Goal: Information Seeking & Learning: Learn about a topic

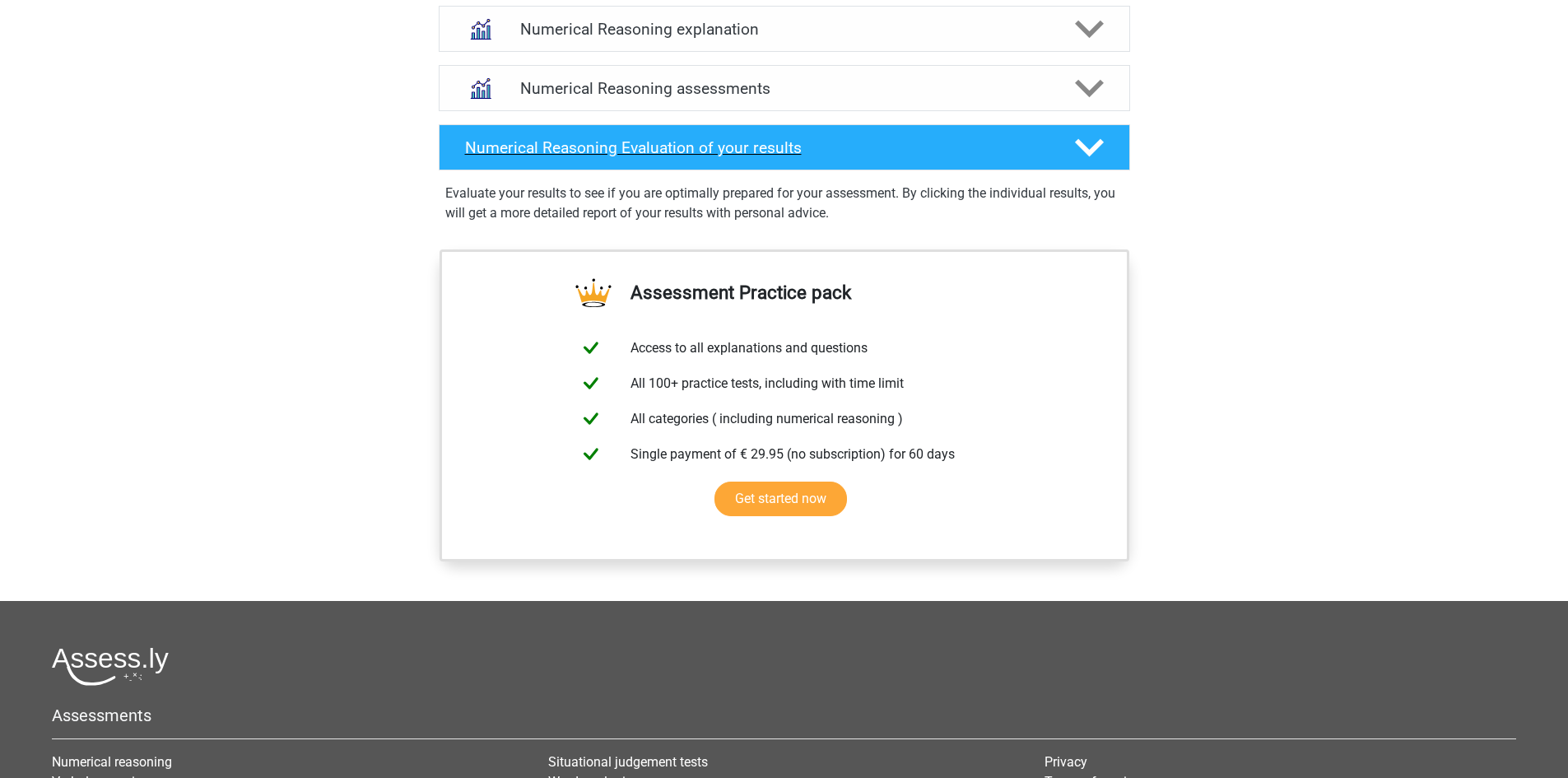
scroll to position [823, 0]
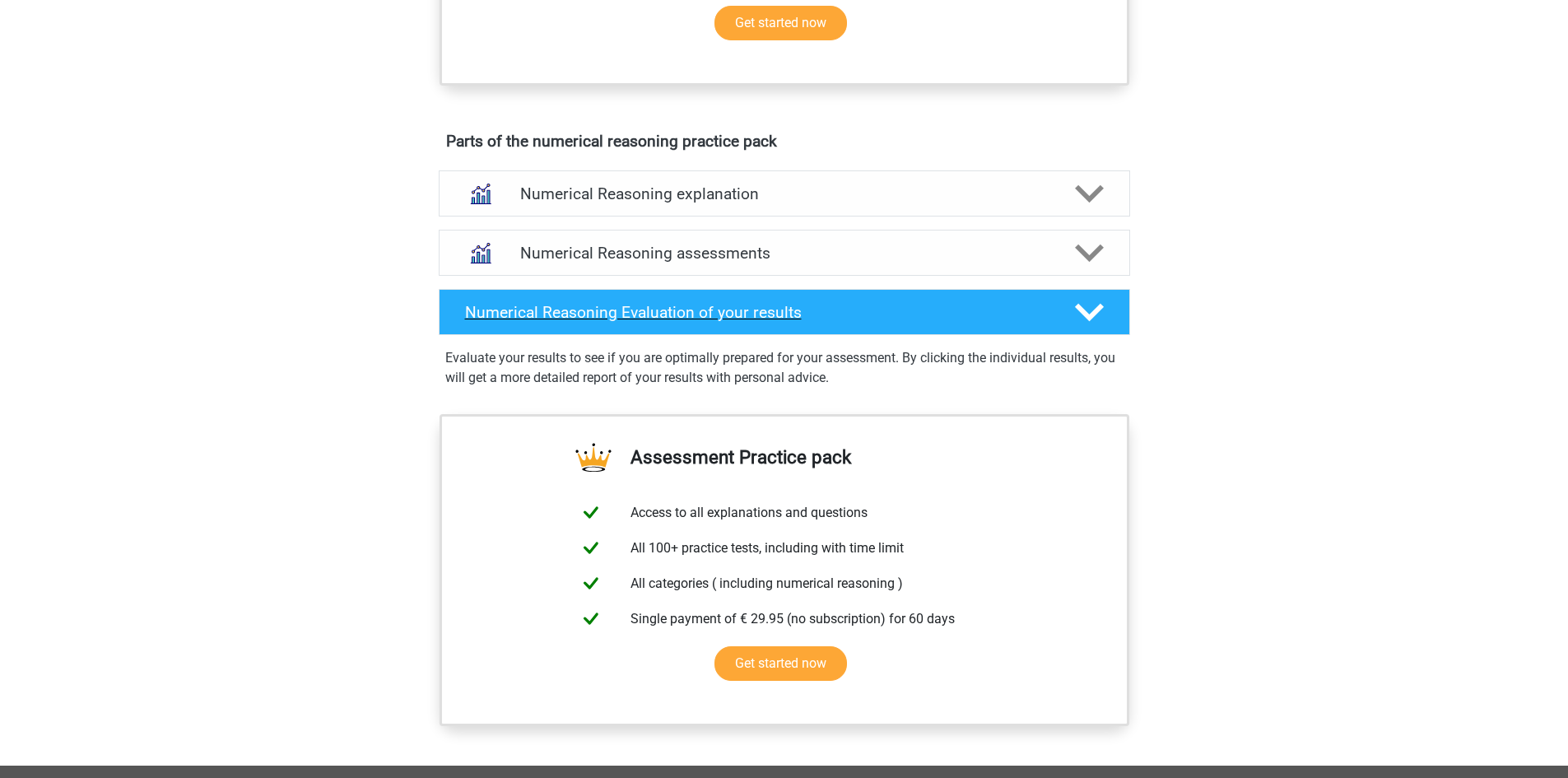
click at [768, 322] on h4 "Numerical Reasoning Evaluation of your results" at bounding box center [756, 312] width 583 height 19
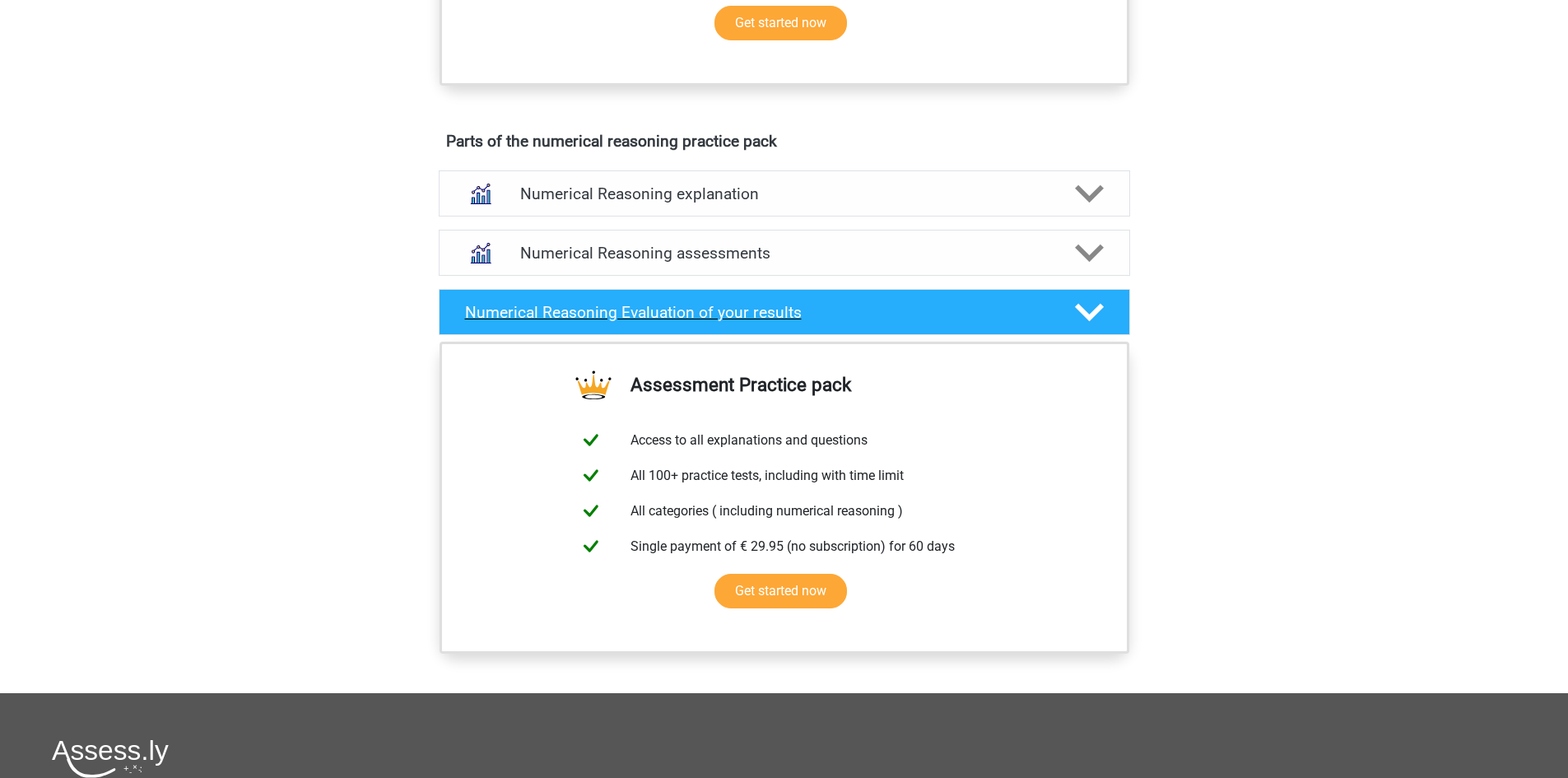
click at [769, 322] on h4 "Numerical Reasoning Evaluation of your results" at bounding box center [756, 312] width 583 height 19
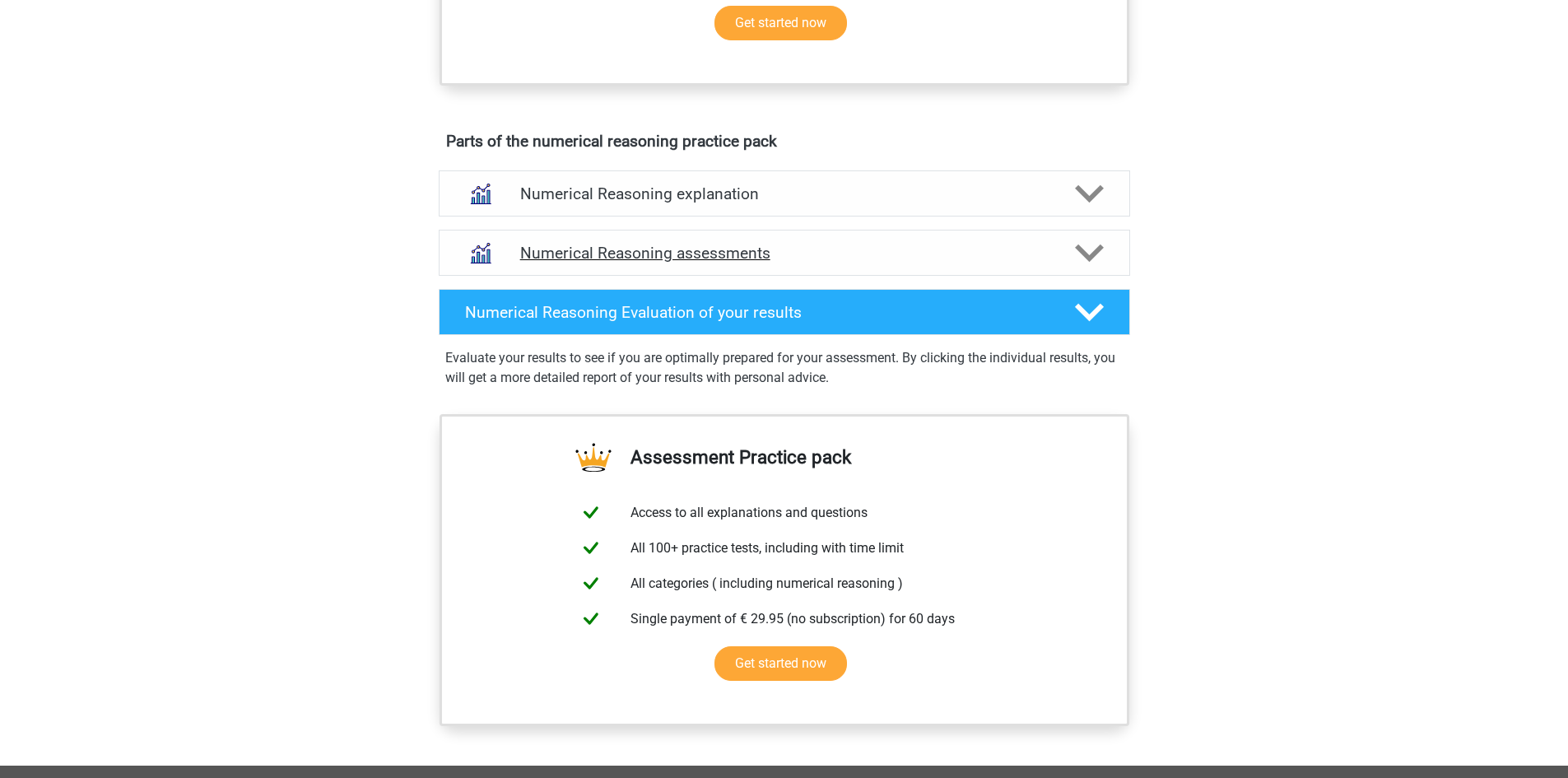
click at [782, 263] on h4 "Numerical Reasoning assessments" at bounding box center [784, 252] width 529 height 19
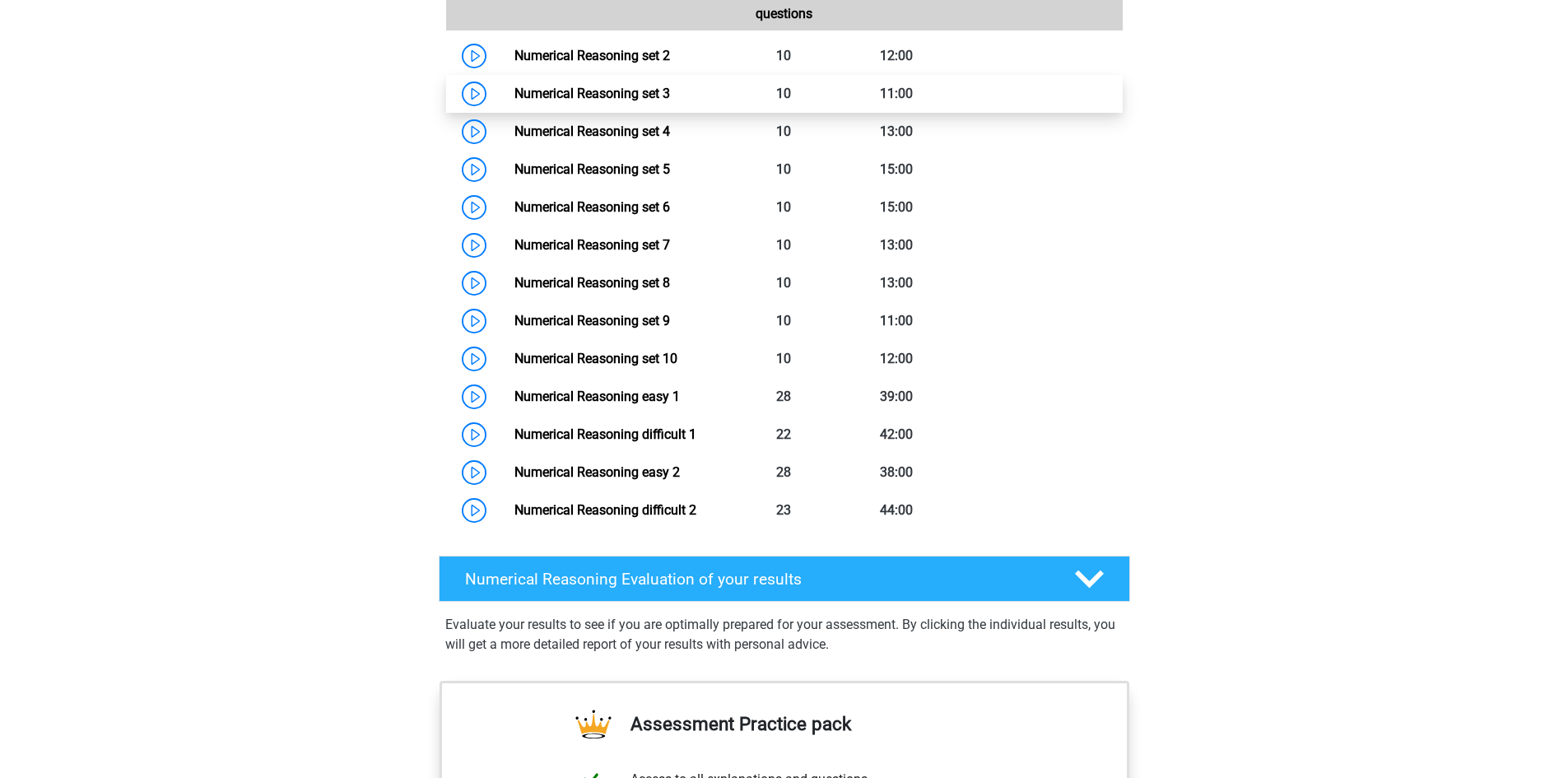
scroll to position [1208, 0]
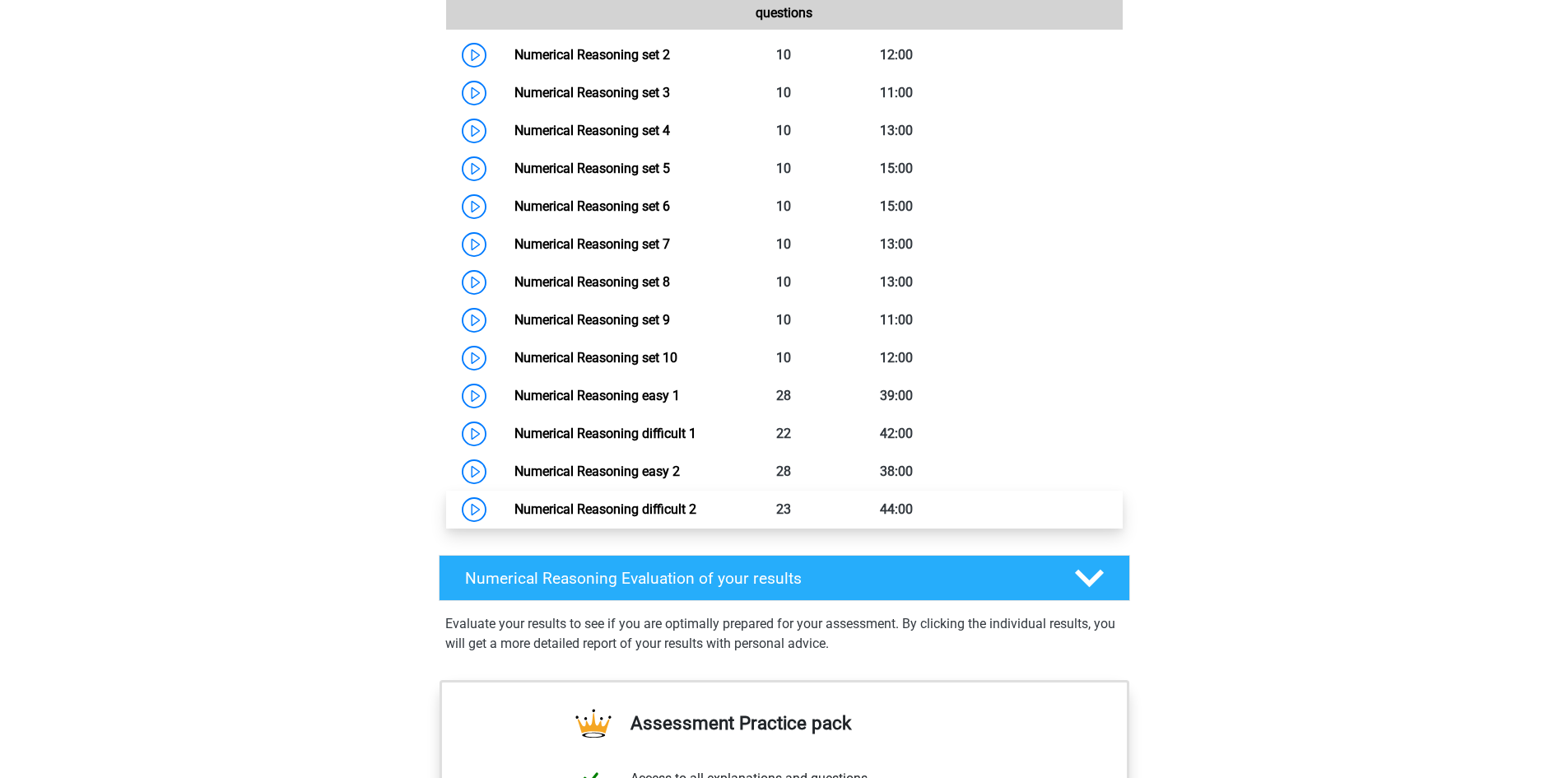
click at [682, 517] on link "Numerical Reasoning difficult 2" at bounding box center [606, 509] width 182 height 16
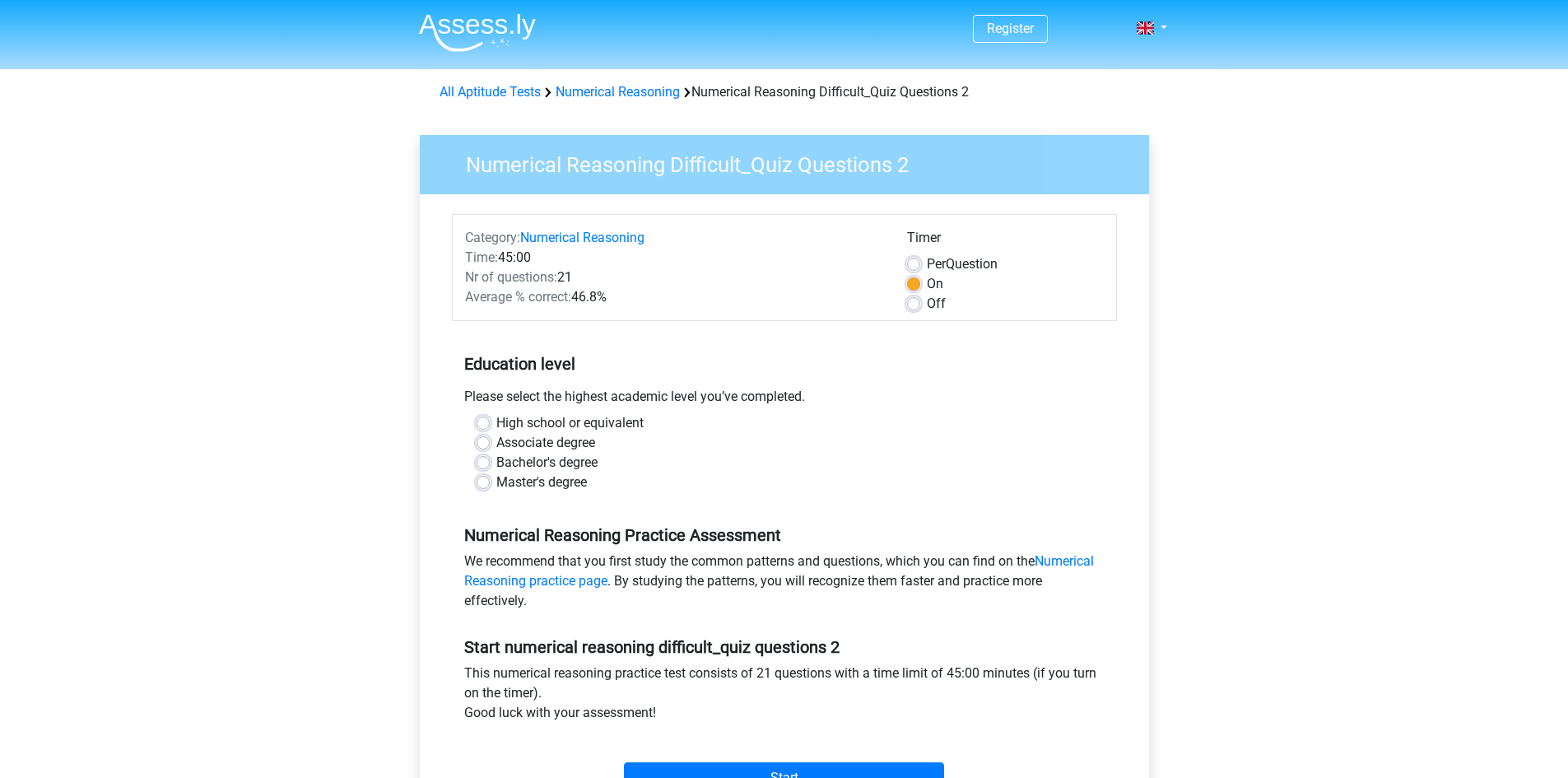
click at [927, 302] on label "Off" at bounding box center [936, 304] width 19 height 20
click at [916, 302] on input "Off" at bounding box center [912, 302] width 13 height 17
radio input "true"
click at [913, 311] on div "Off" at bounding box center [1004, 304] width 196 height 20
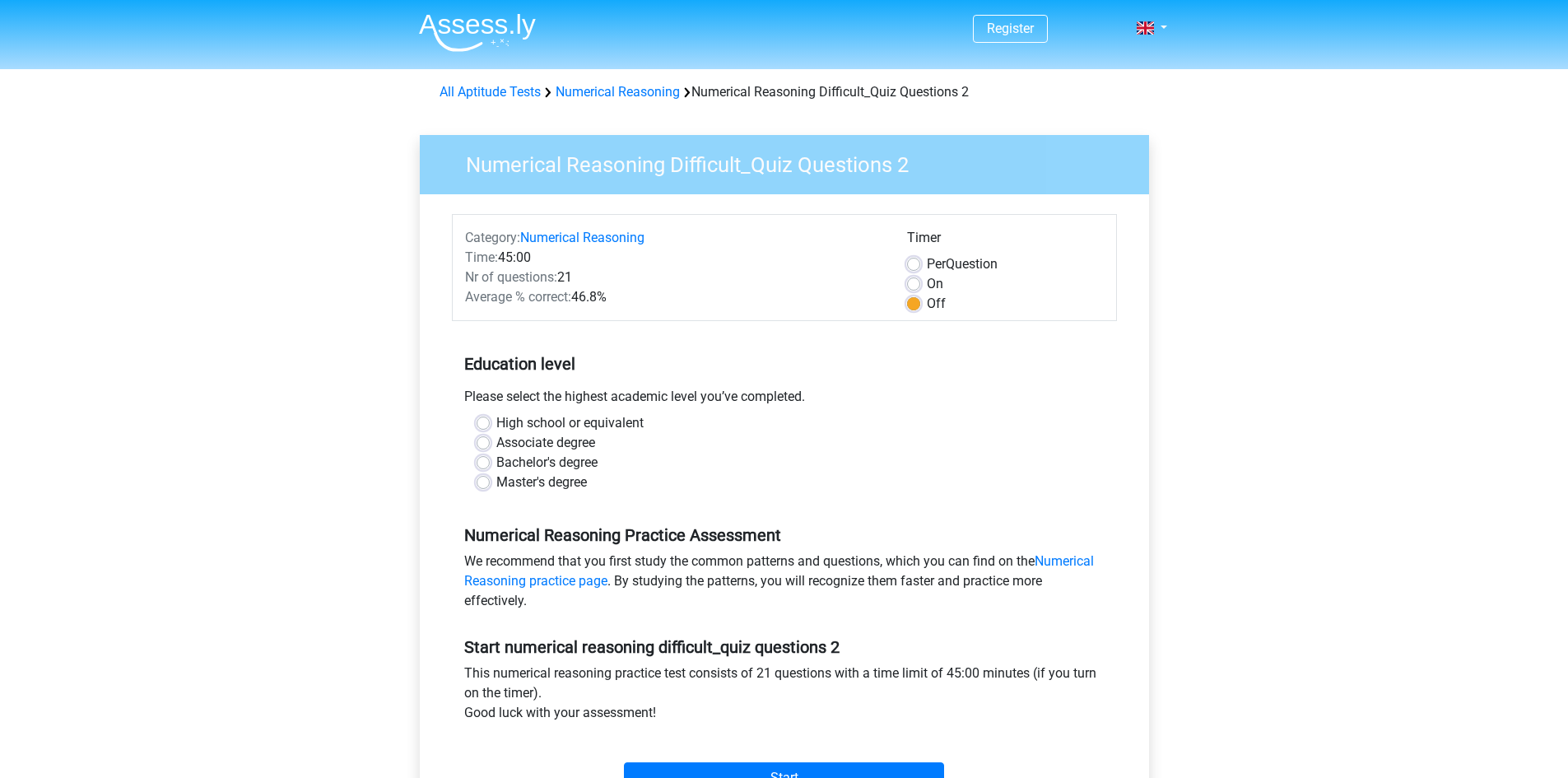
click at [982, 319] on div "Category: Numerical Reasoning Time: 45:00 Nr of questions: 21 Average % correct…" at bounding box center [784, 268] width 665 height 108
click at [927, 306] on label "Off" at bounding box center [936, 304] width 19 height 20
click at [918, 306] on input "Off" at bounding box center [912, 302] width 13 height 17
click at [496, 461] on label "Bachelor's degree" at bounding box center [547, 462] width 102 height 20
click at [488, 461] on input "Bachelor's degree" at bounding box center [483, 460] width 13 height 17
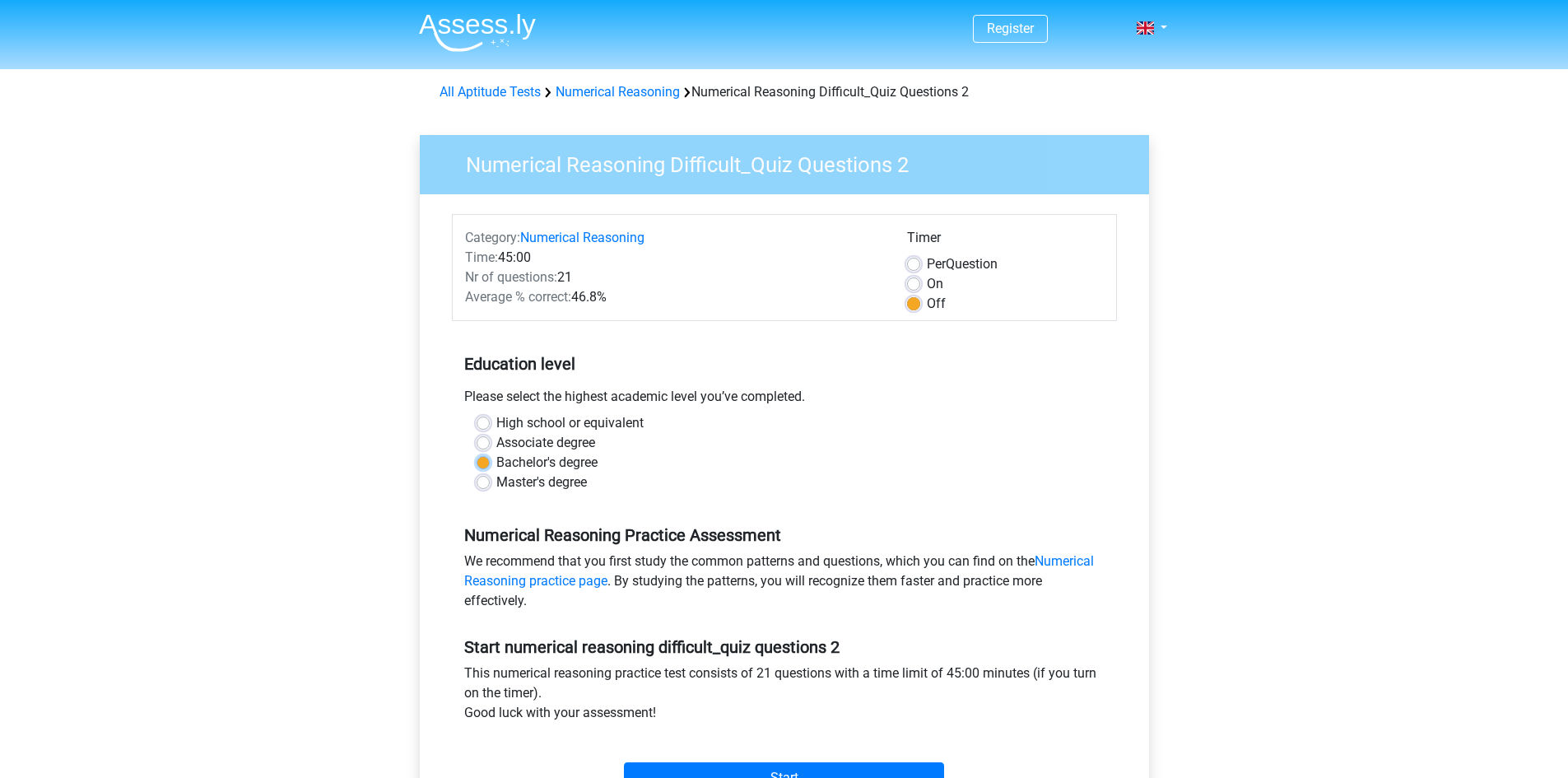
radio input "true"
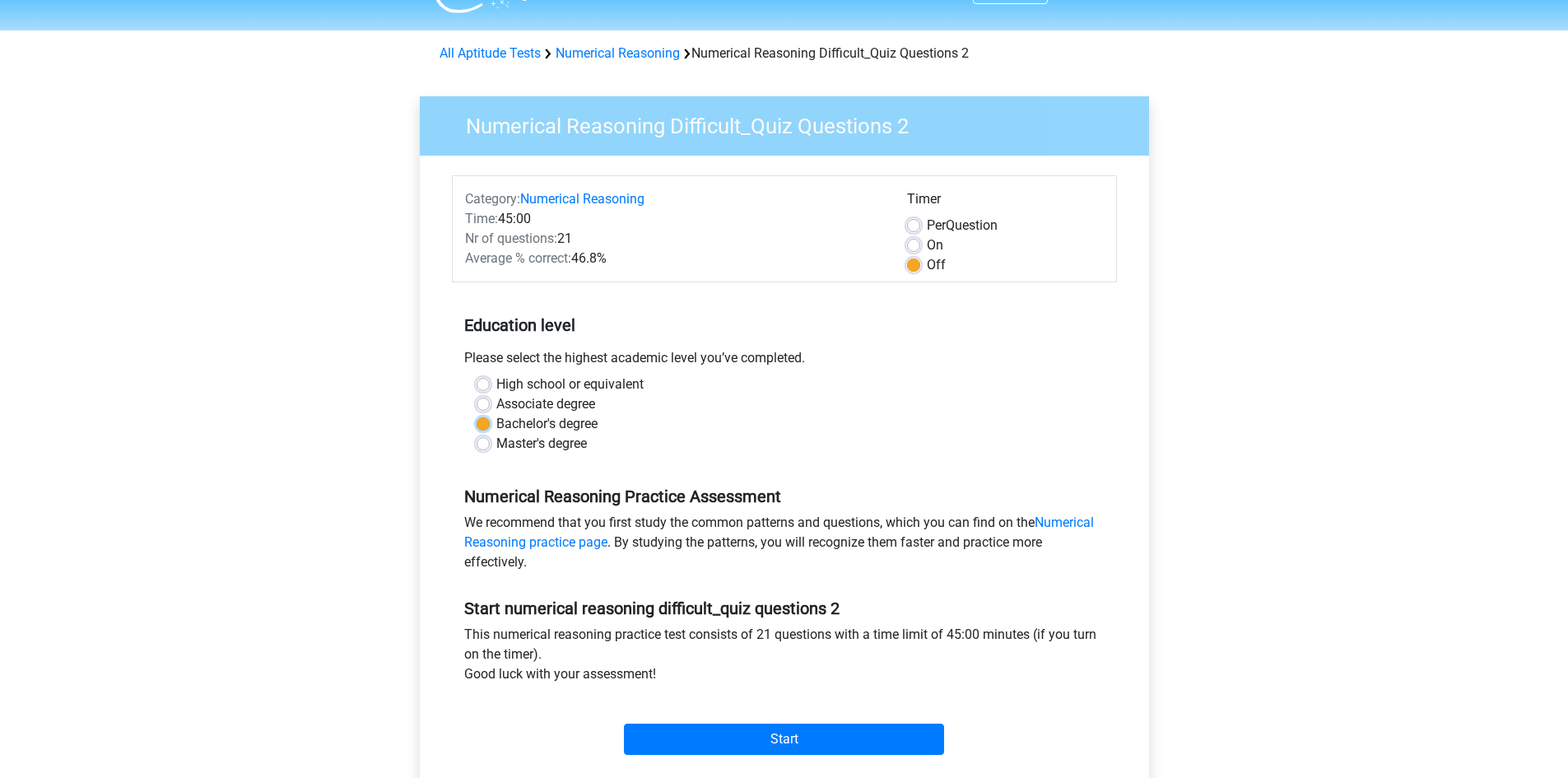
scroll to position [109, 0]
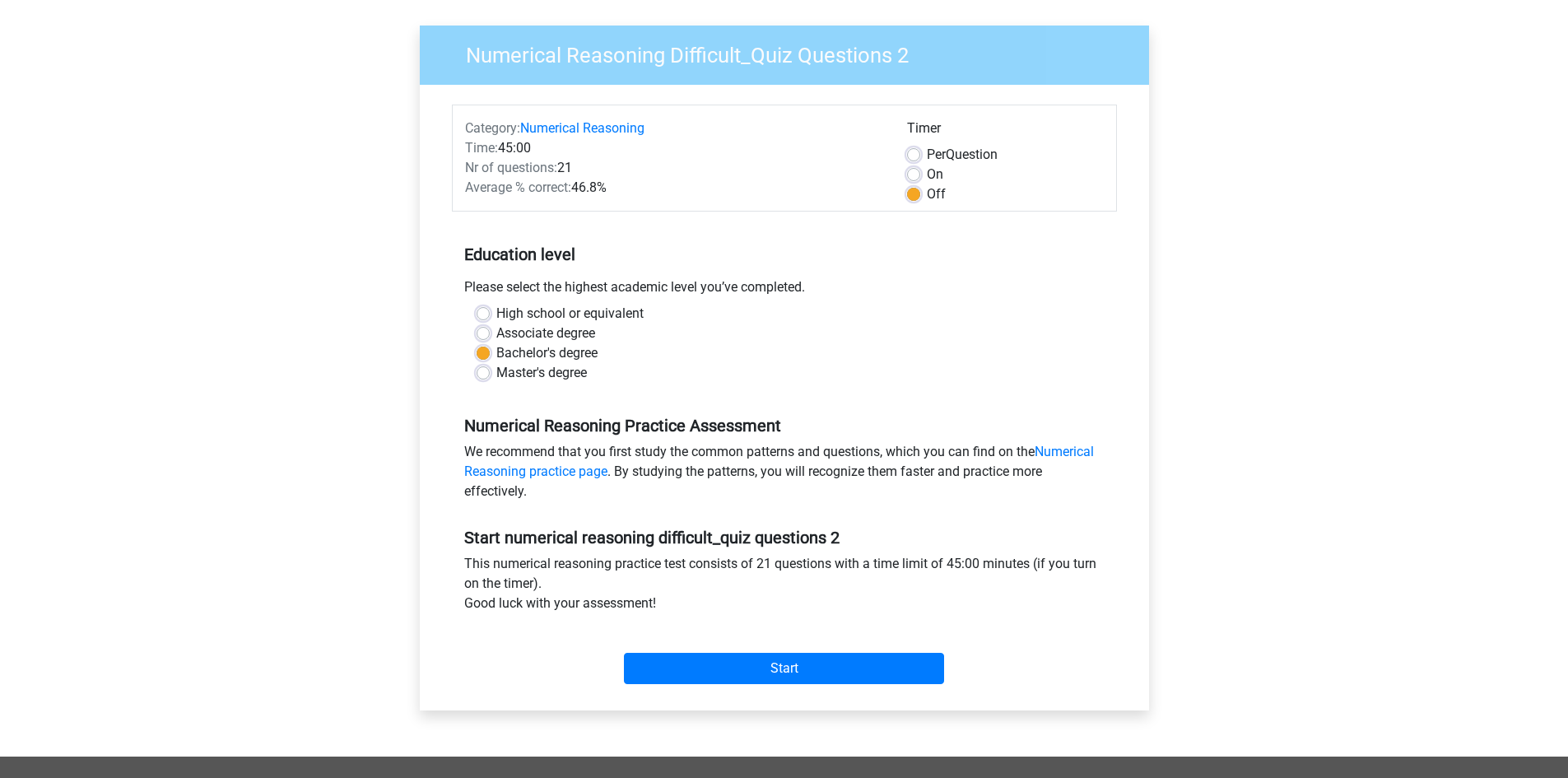
click at [1082, 442] on div "We recommend that you first study the common patterns and questions, which you …" at bounding box center [784, 474] width 665 height 65
click at [1074, 454] on link "Numerical Reasoning practice page" at bounding box center [779, 461] width 629 height 35
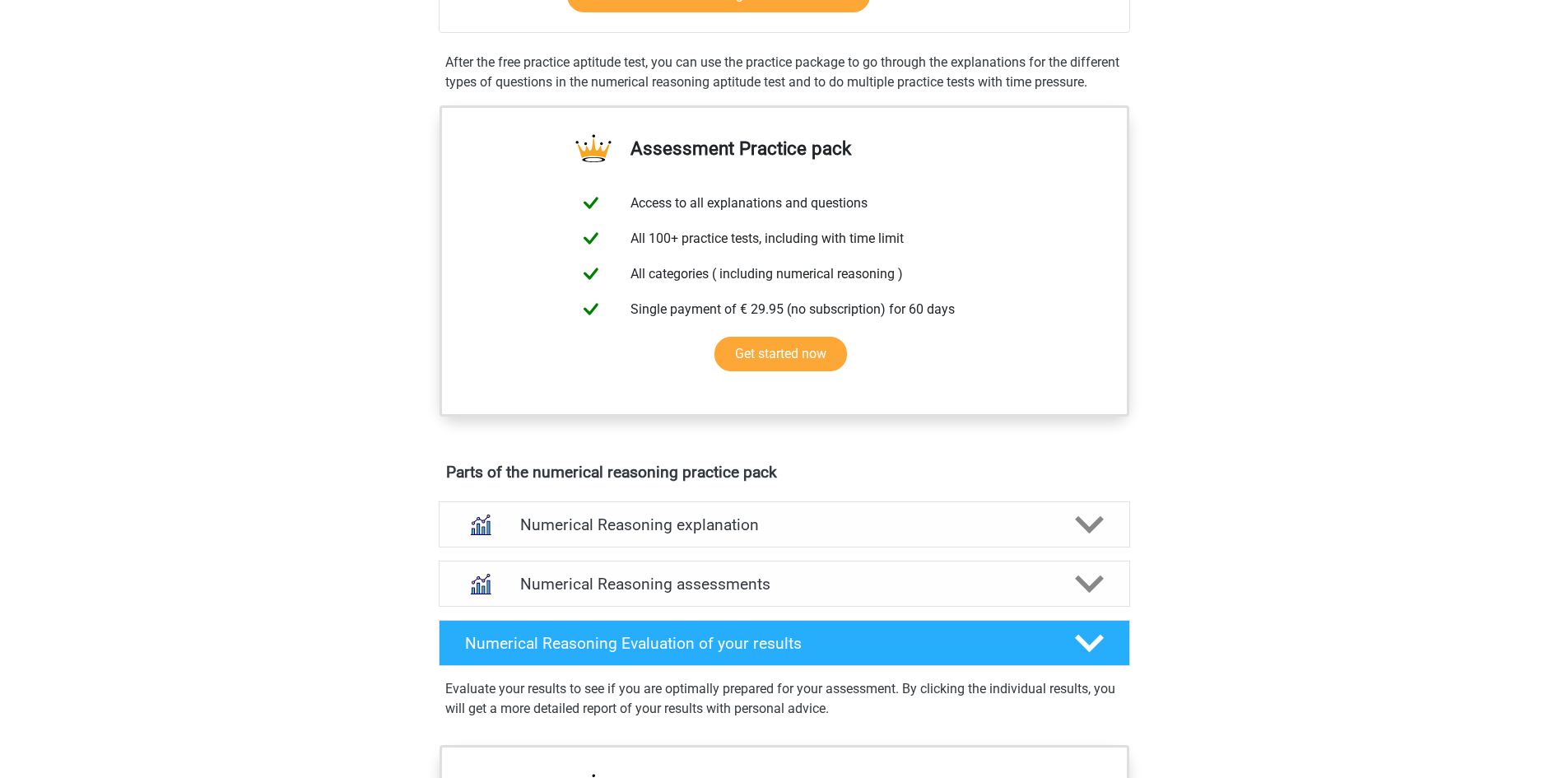
scroll to position [494, 0]
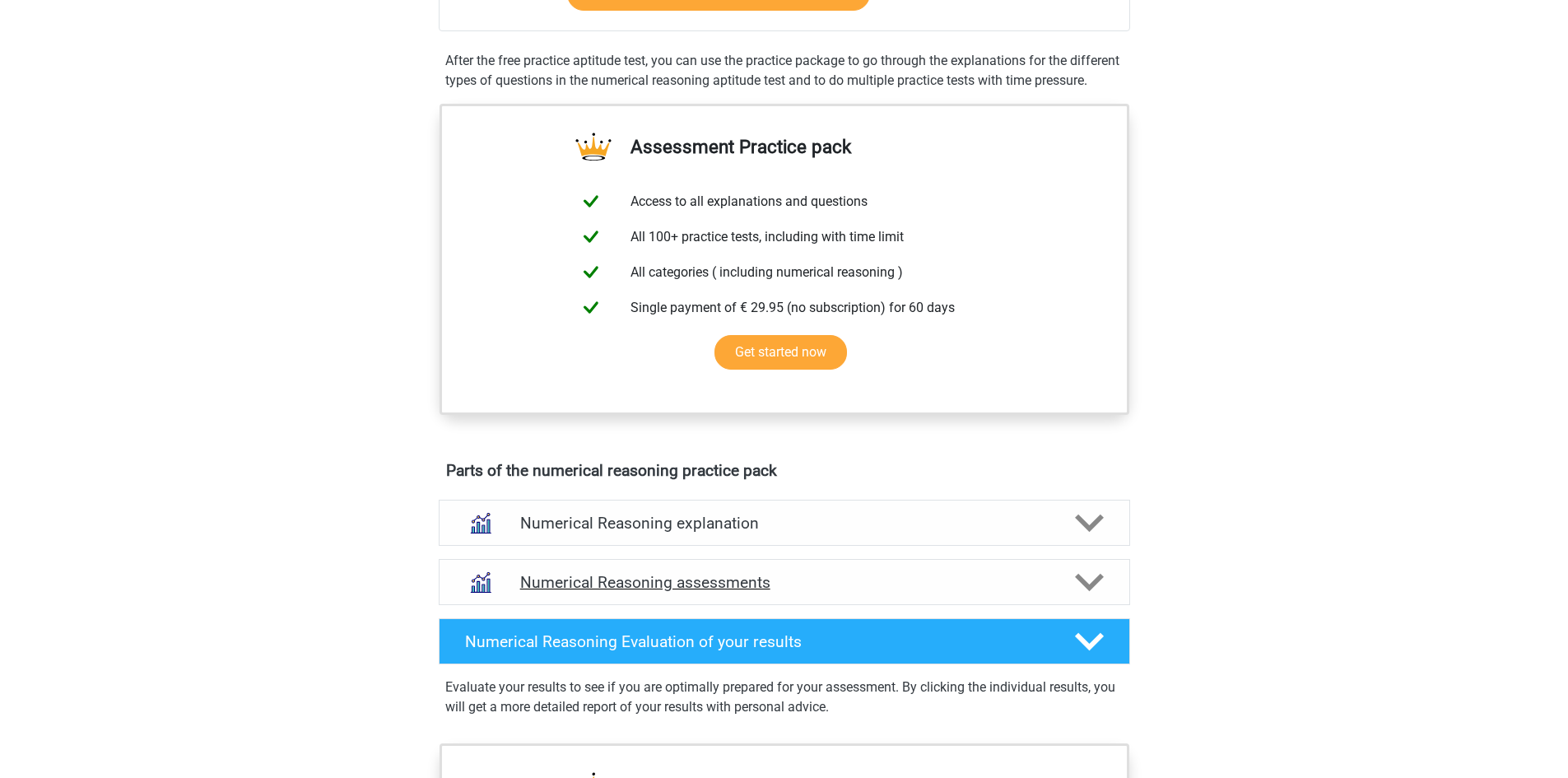
click at [772, 592] on h4 "Numerical Reasoning assessments" at bounding box center [784, 582] width 529 height 19
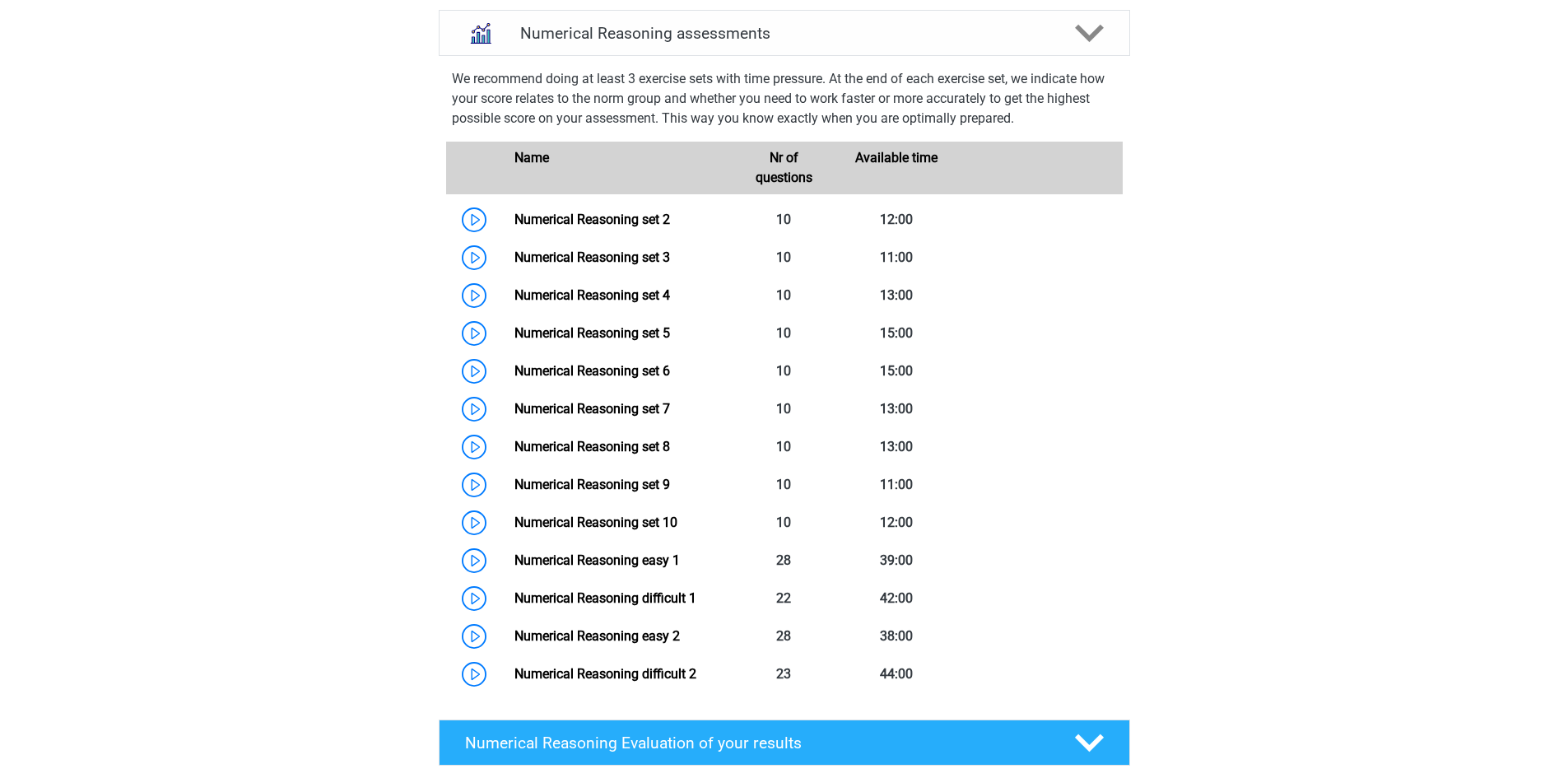
scroll to position [1208, 0]
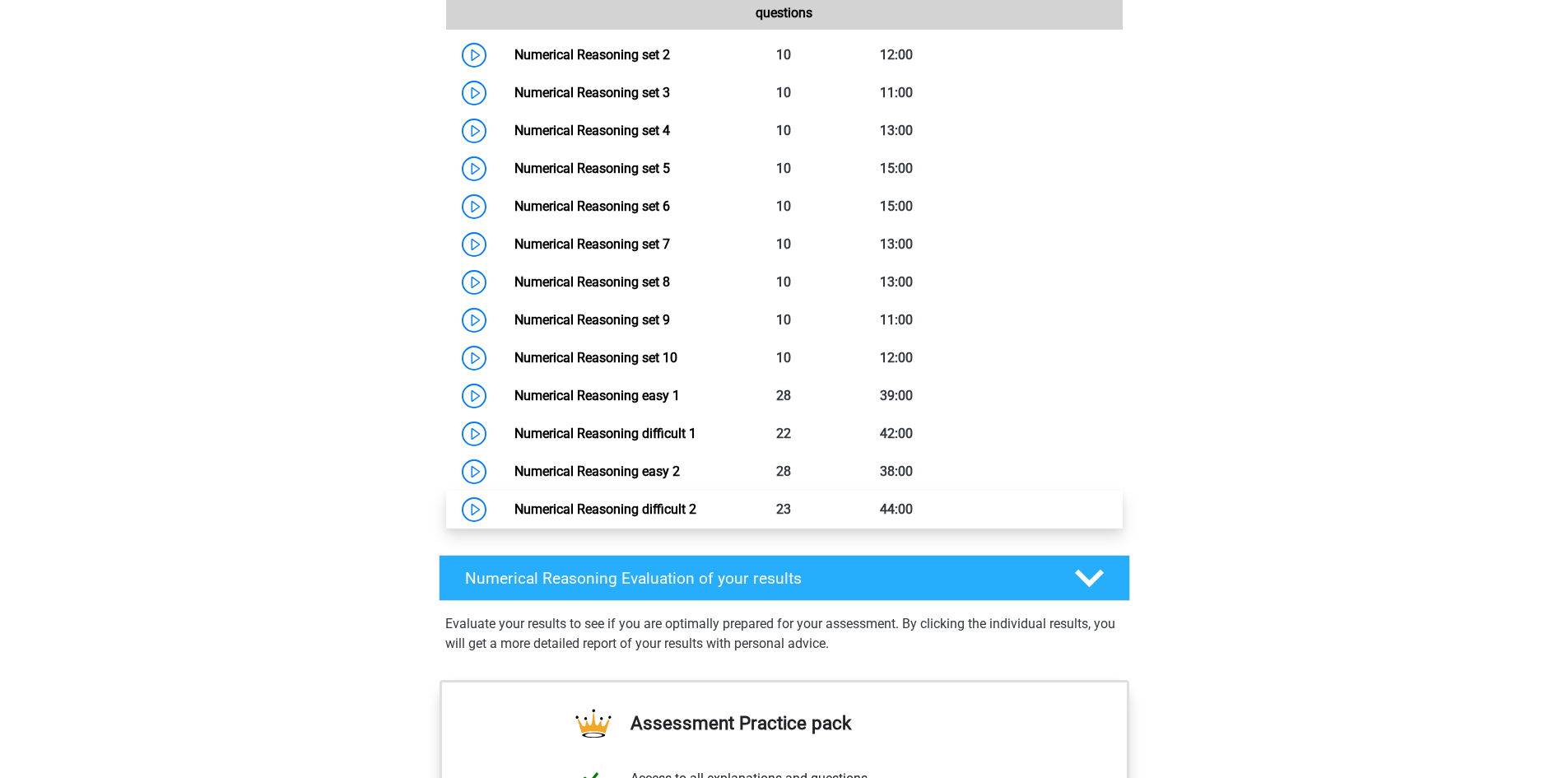
click at [677, 517] on link "Numerical Reasoning difficult 2" at bounding box center [606, 509] width 182 height 16
click at [624, 517] on link "Numerical Reasoning difficult 2" at bounding box center [606, 509] width 182 height 16
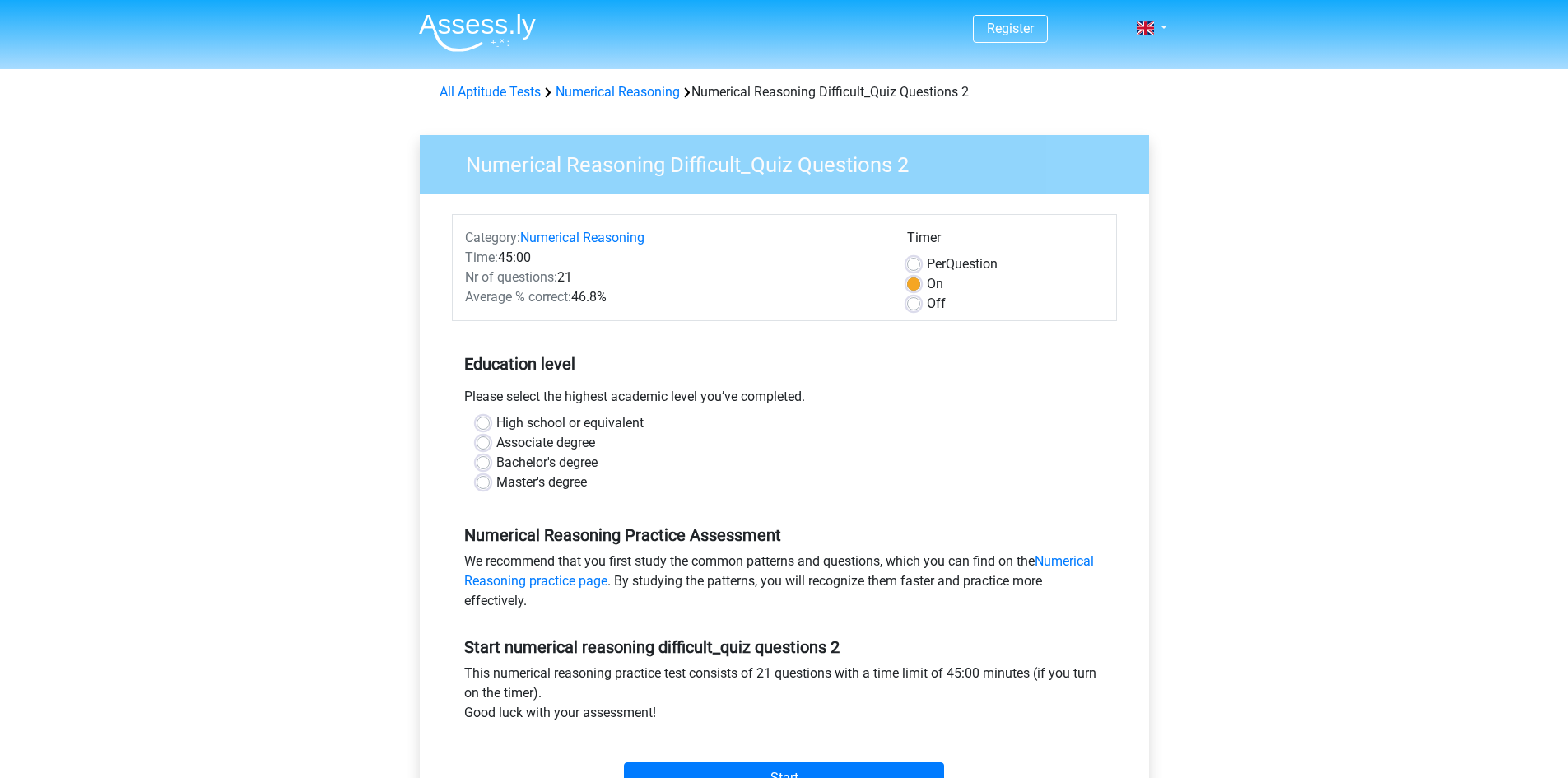
click at [534, 464] on label "Bachelor's degree" at bounding box center [547, 462] width 102 height 20
click at [489, 464] on input "Bachelor's degree" at bounding box center [483, 460] width 13 height 17
radio input "true"
click at [521, 463] on label "Bachelor's degree" at bounding box center [547, 462] width 102 height 20
click at [489, 463] on input "Bachelor's degree" at bounding box center [483, 460] width 13 height 17
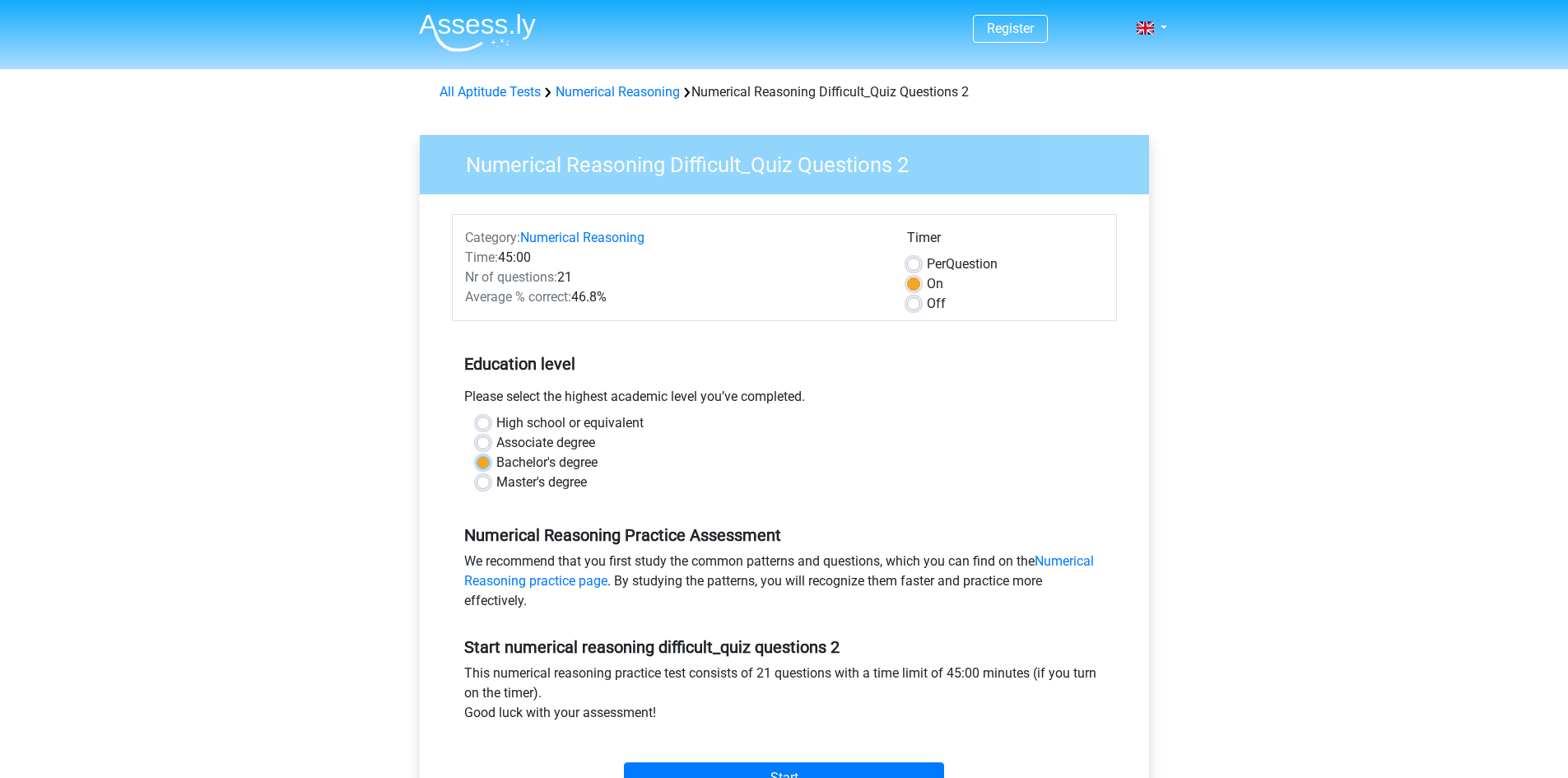
radio input "true"
click at [927, 299] on label "Off" at bounding box center [936, 304] width 19 height 20
click at [909, 299] on input "Off" at bounding box center [912, 302] width 13 height 17
radio input "true"
click at [921, 304] on div "Off" at bounding box center [1004, 304] width 196 height 20
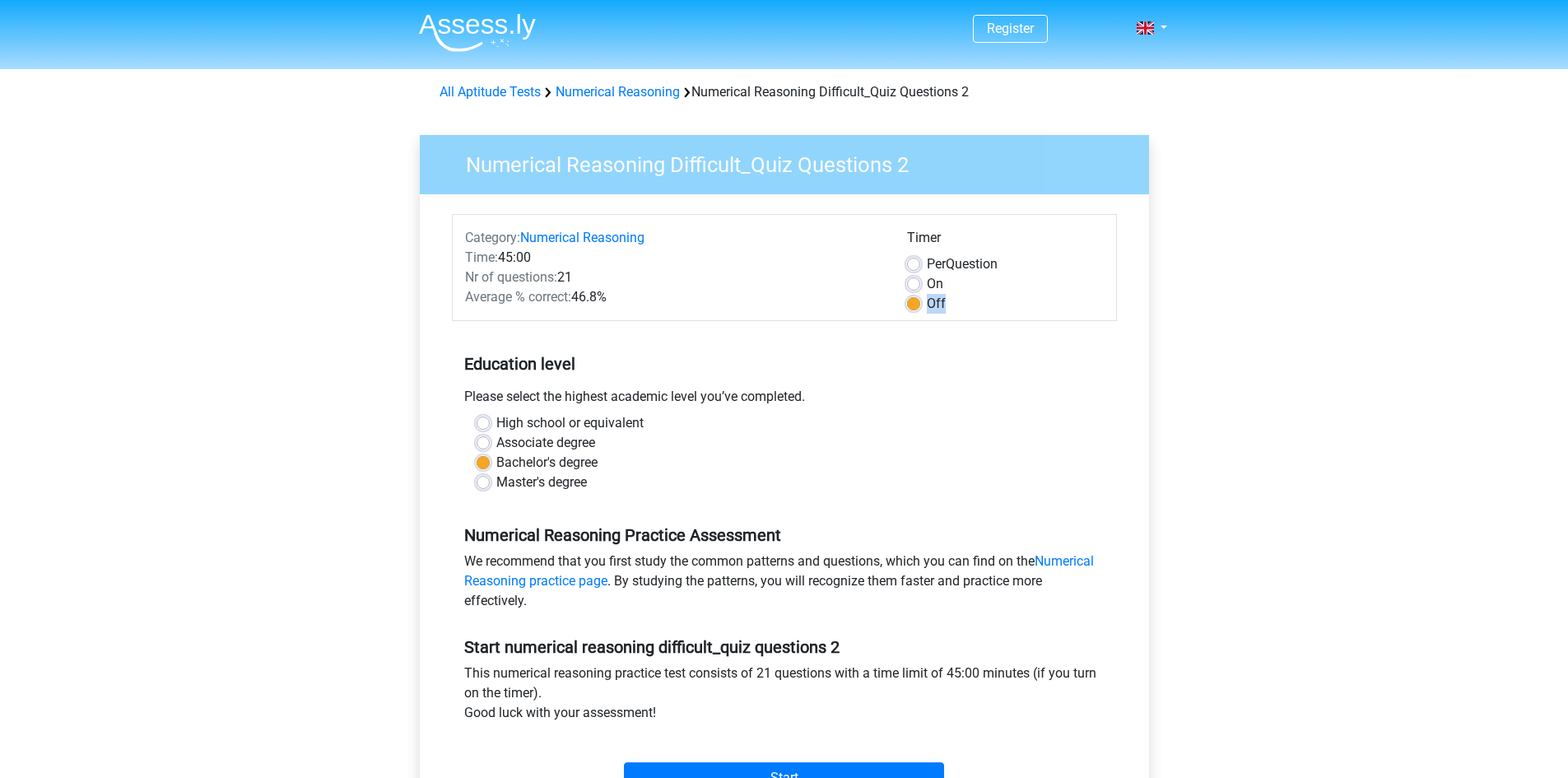
click at [921, 304] on div "Off" at bounding box center [1004, 304] width 196 height 20
click at [910, 361] on h5 "Education level" at bounding box center [784, 365] width 640 height 33
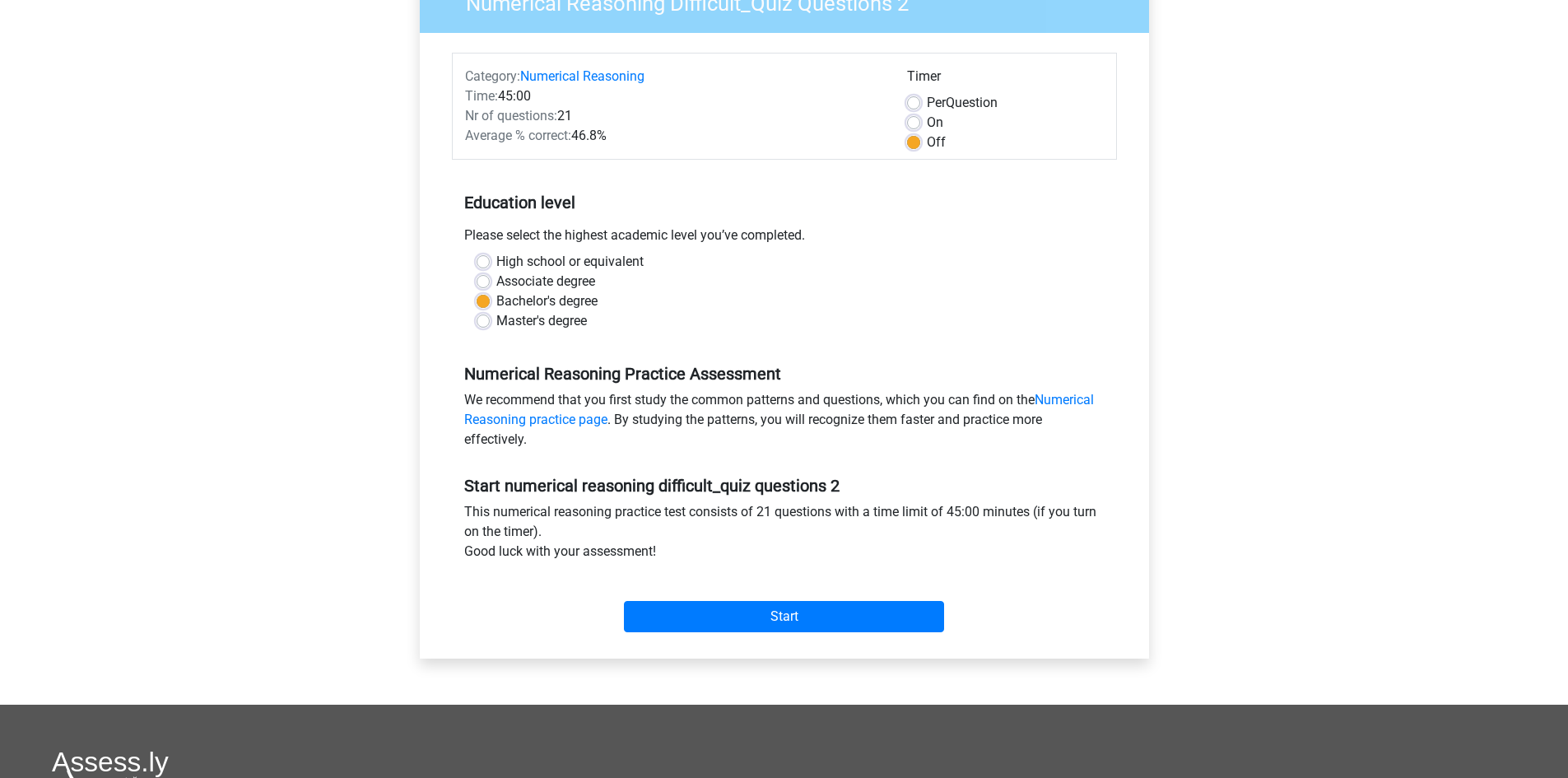
scroll to position [164, 0]
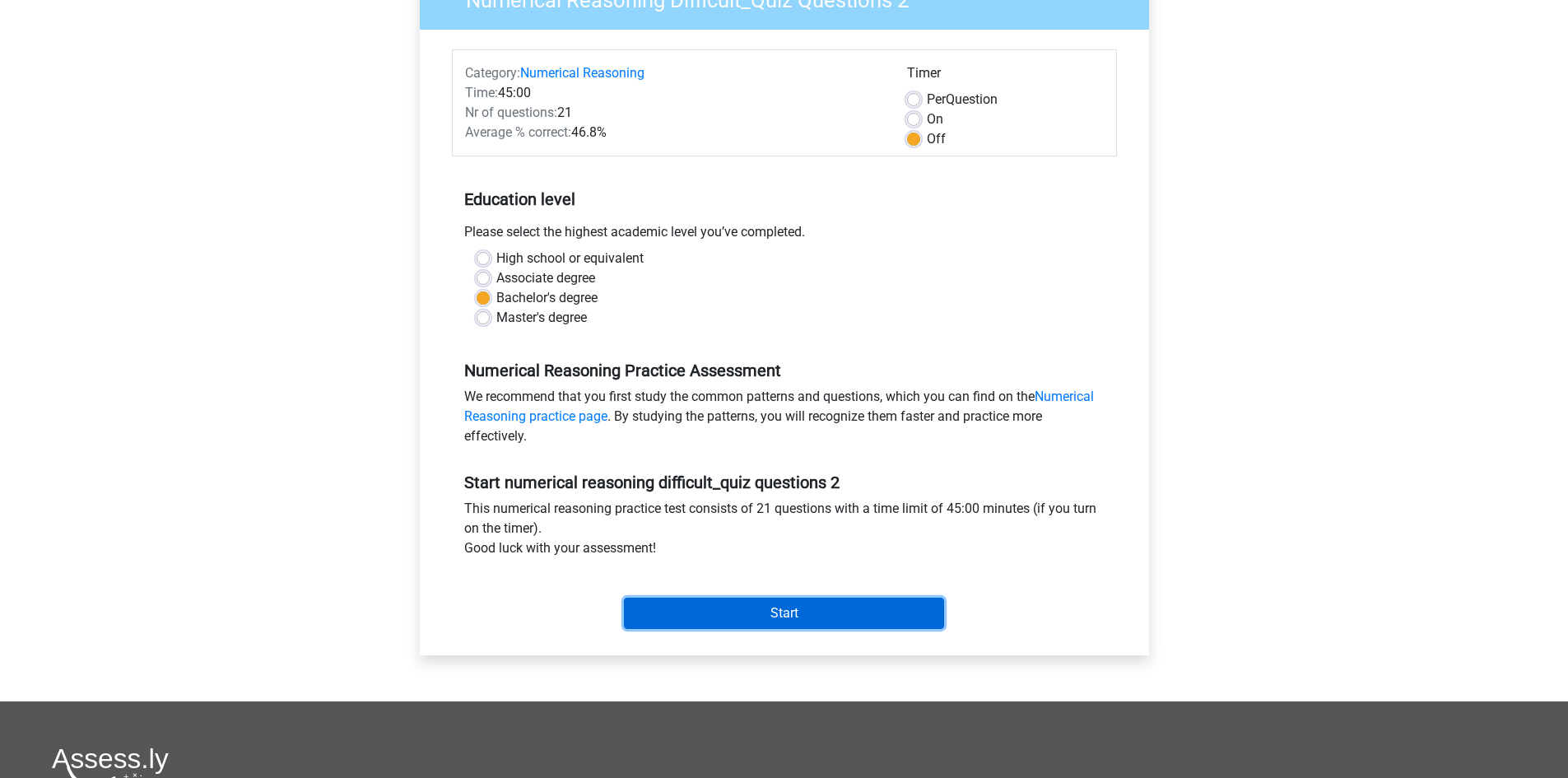
click at [862, 614] on input "Start" at bounding box center [784, 614] width 320 height 31
